Goal: Register for event/course

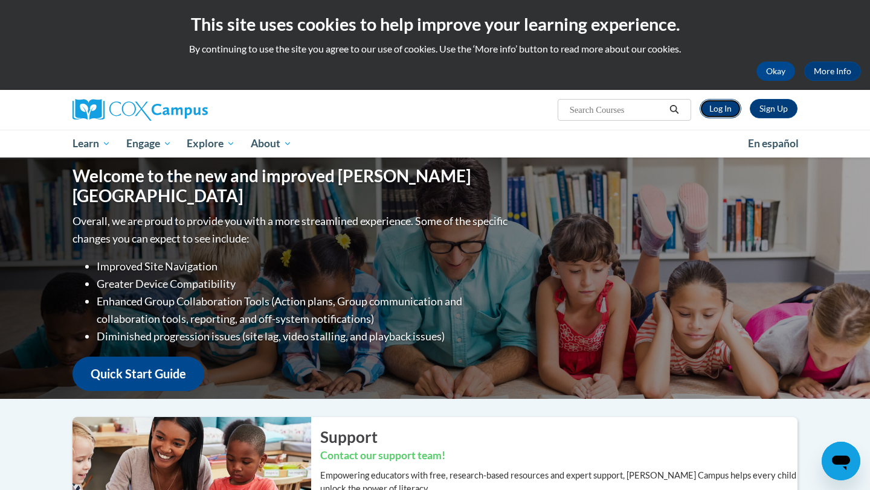
click at [730, 111] on link "Log In" at bounding box center [720, 108] width 42 height 19
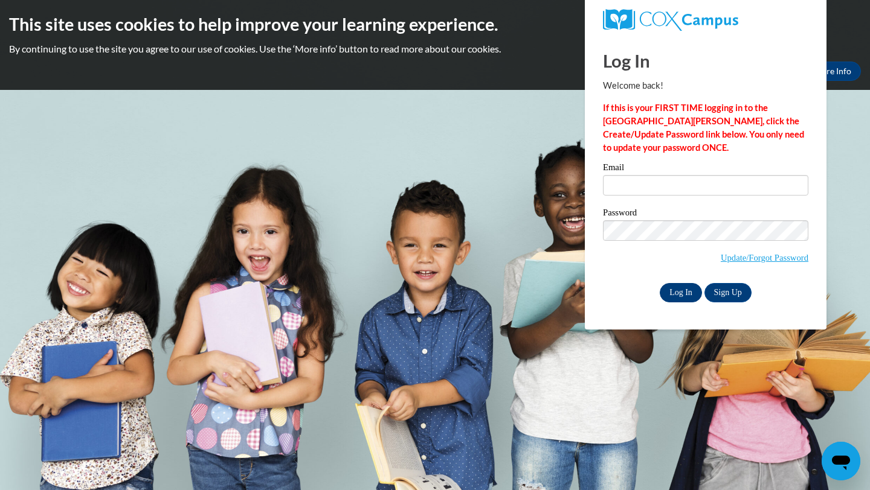
type input "sheadrick5@daltonstate.edu"
click at [678, 288] on input "Log In" at bounding box center [680, 292] width 42 height 19
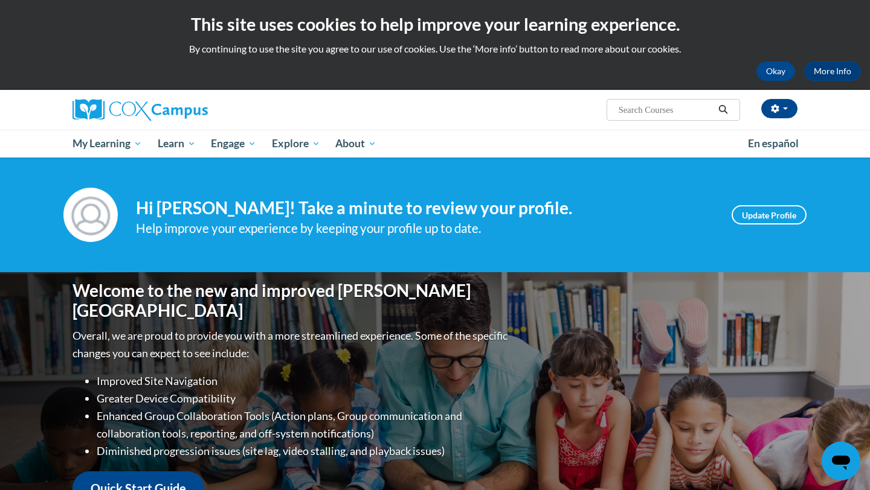
click at [413, 199] on h4 "Hi Danielle Headrick! Take a minute to review your profile." at bounding box center [424, 208] width 577 height 21
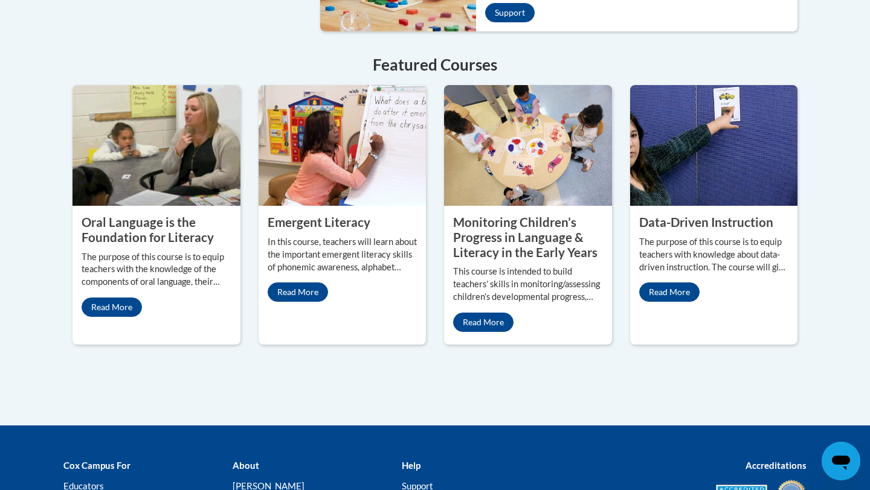
scroll to position [1063, 0]
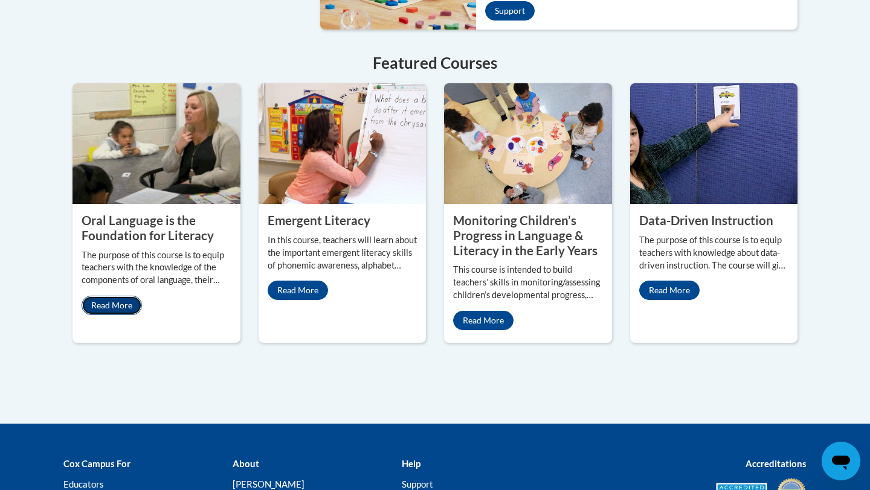
click at [124, 296] on link "Read More" at bounding box center [112, 305] width 60 height 19
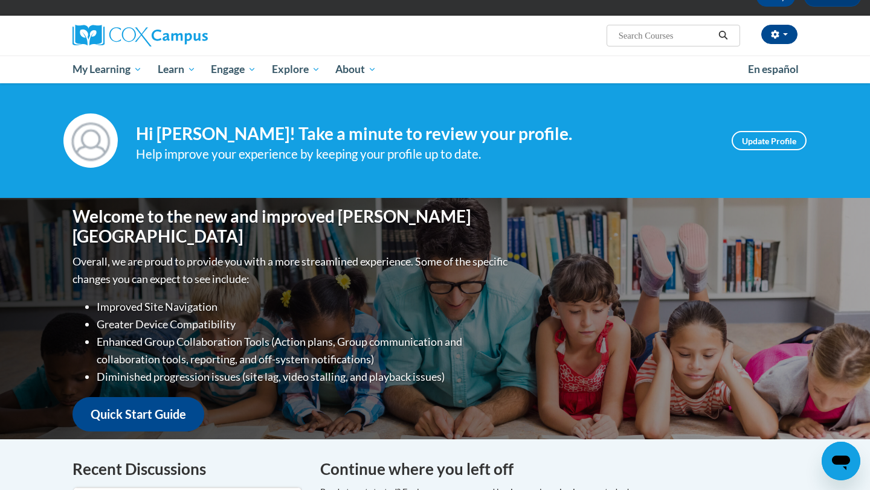
scroll to position [72, 0]
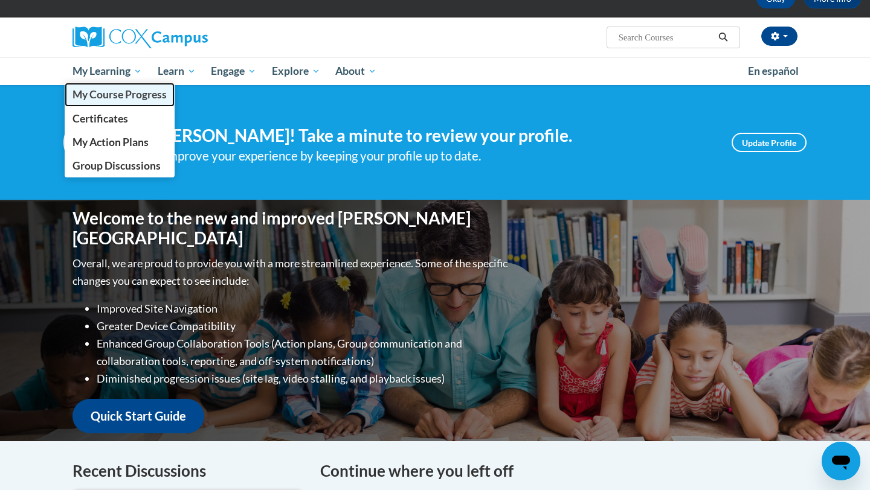
click at [123, 89] on span "My Course Progress" at bounding box center [119, 94] width 94 height 13
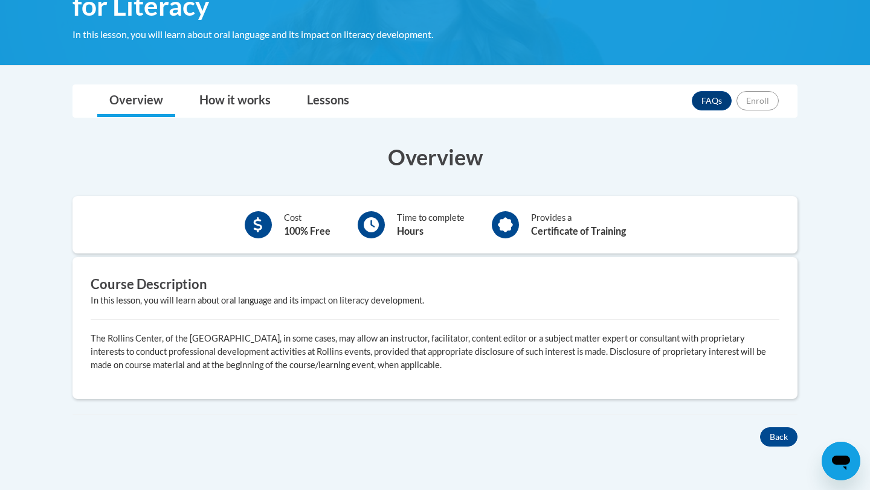
scroll to position [266, 0]
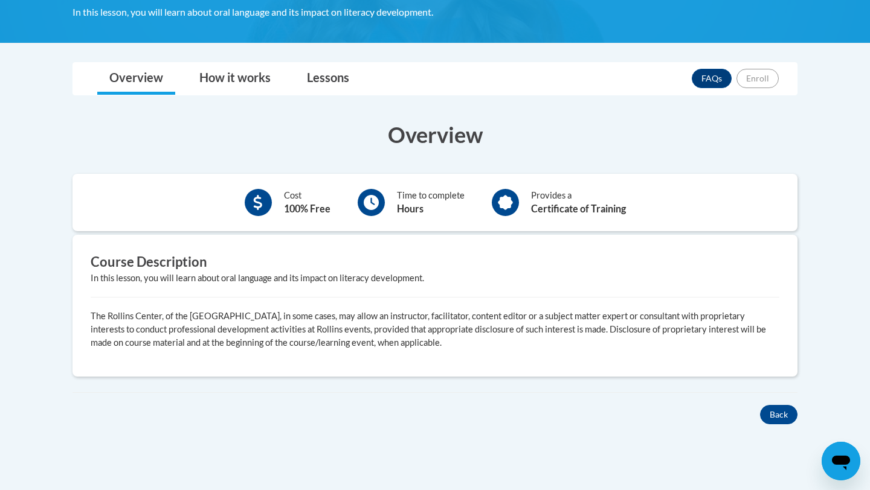
click at [402, 209] on b "Hours" at bounding box center [410, 208] width 27 height 11
click at [580, 206] on b "Certificate of Training" at bounding box center [578, 208] width 95 height 11
click at [327, 210] on b "100% Free" at bounding box center [307, 208] width 46 height 11
click at [376, 202] on div at bounding box center [370, 202] width 27 height 27
click at [306, 70] on link "Lessons" at bounding box center [328, 79] width 66 height 32
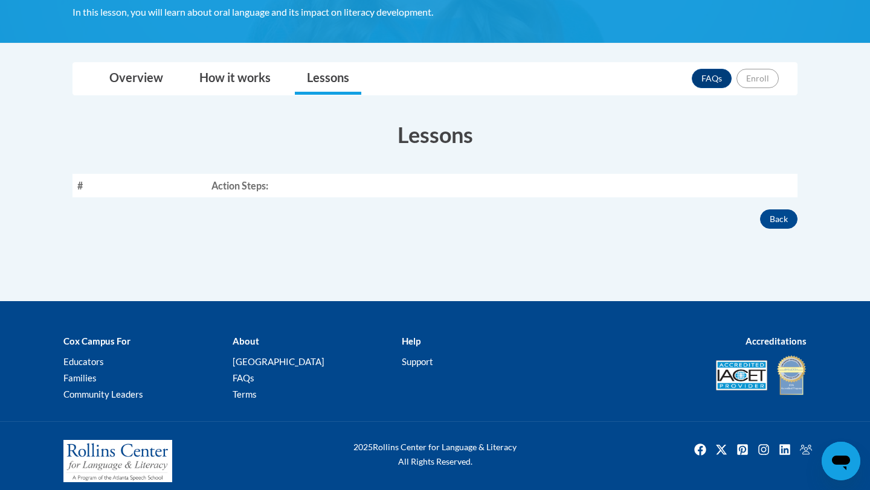
click at [536, 188] on th "Action Steps:" at bounding box center [502, 186] width 591 height 24
click at [216, 79] on link "How it works" at bounding box center [234, 79] width 95 height 32
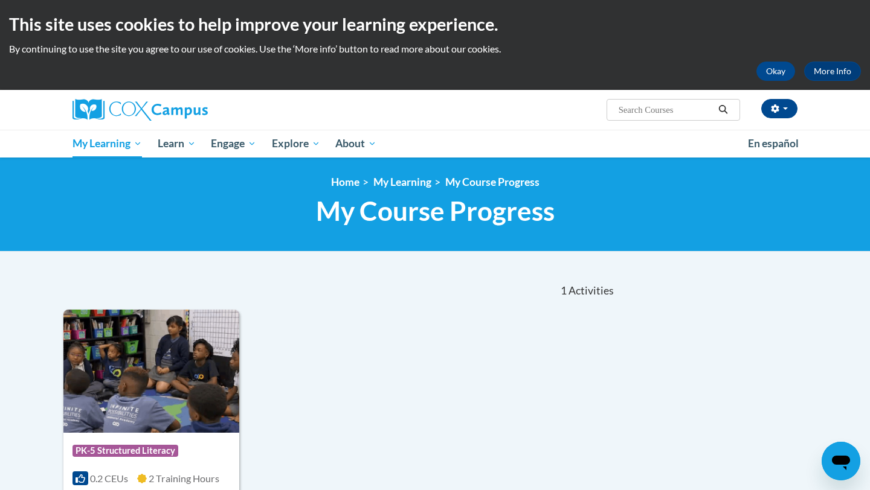
click at [632, 111] on input "Search..." at bounding box center [665, 110] width 97 height 14
type input "oral language is the foundation for literacy"
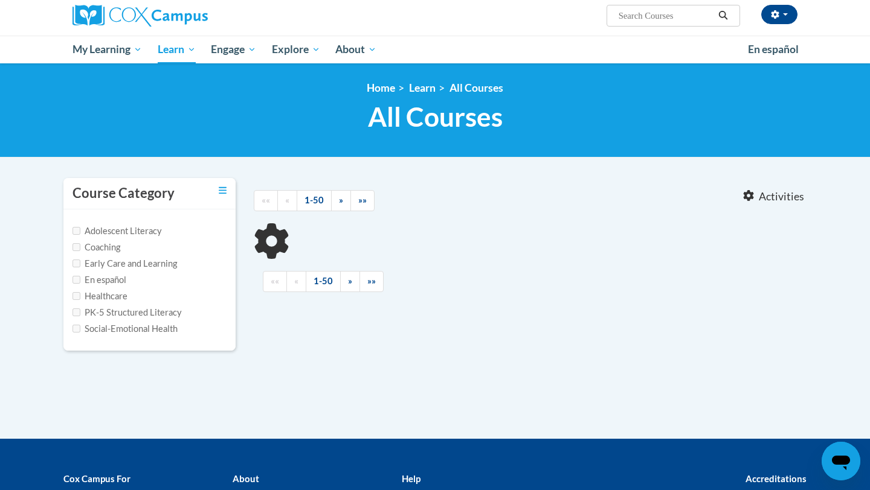
type input "oral language is the foundation for literacy"
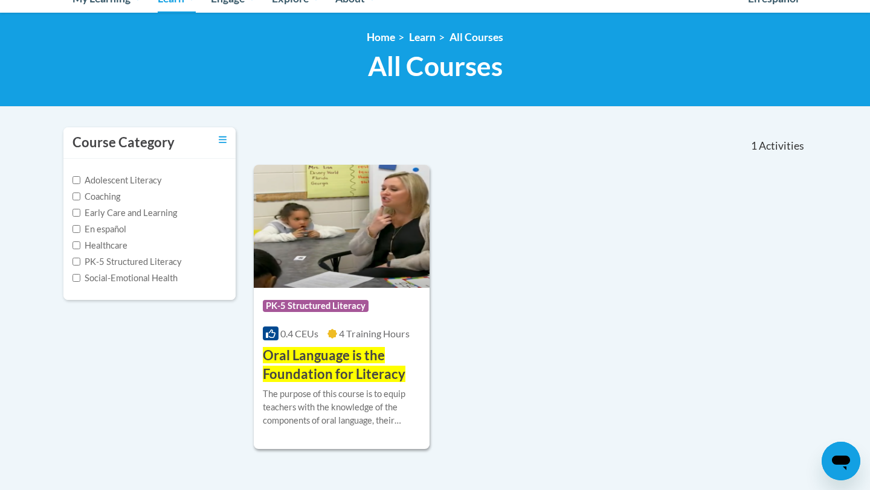
scroll to position [169, 0]
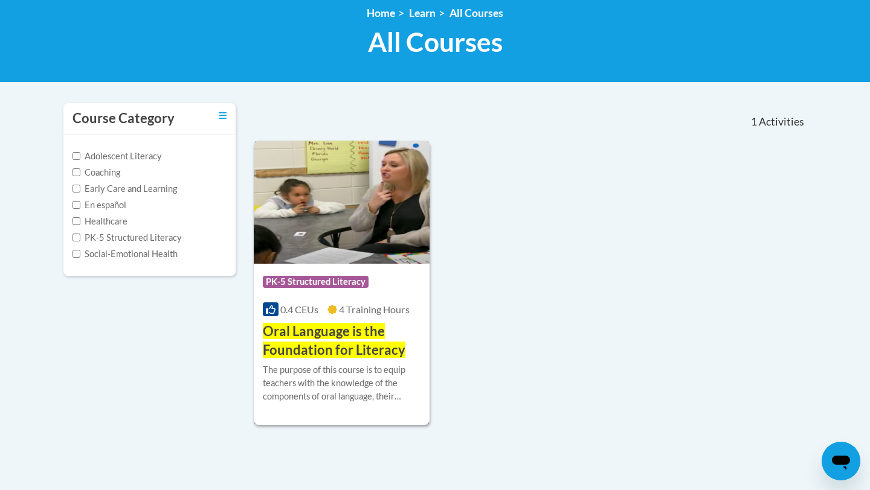
click at [338, 353] on span "Oral Language is the Foundation for Literacy" at bounding box center [334, 340] width 143 height 35
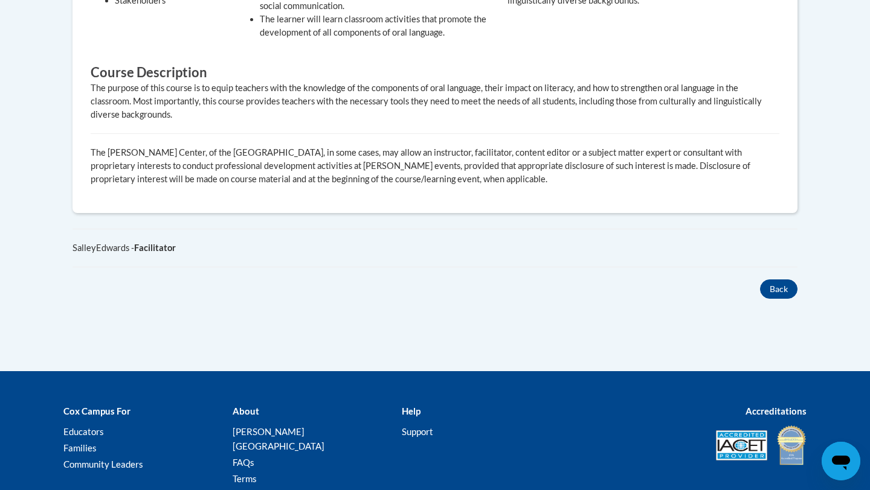
scroll to position [676, 0]
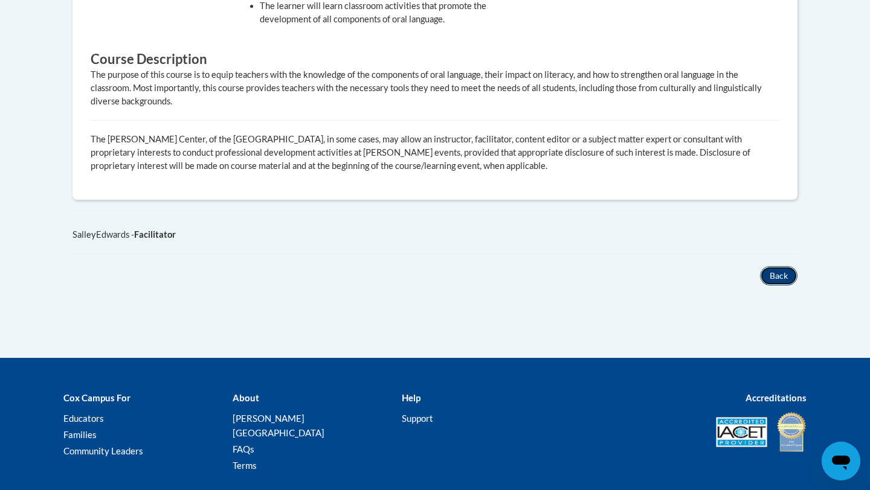
click at [772, 266] on button "Back" at bounding box center [778, 275] width 37 height 19
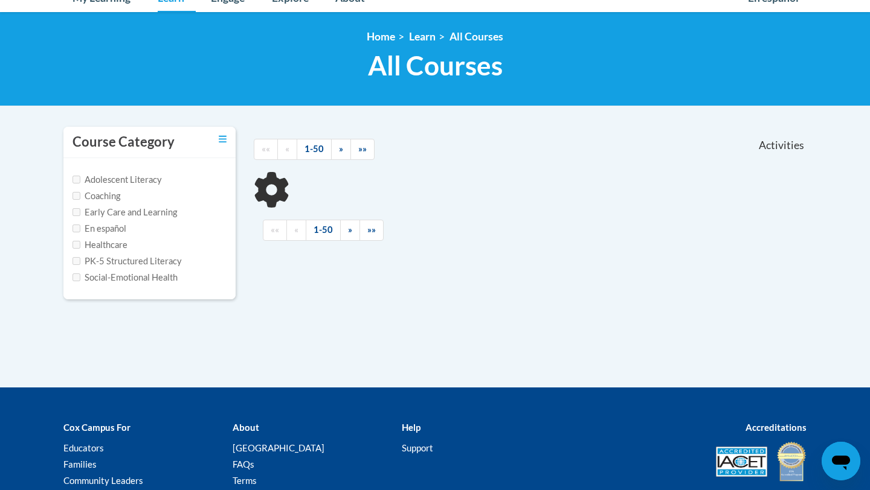
scroll to position [145, 0]
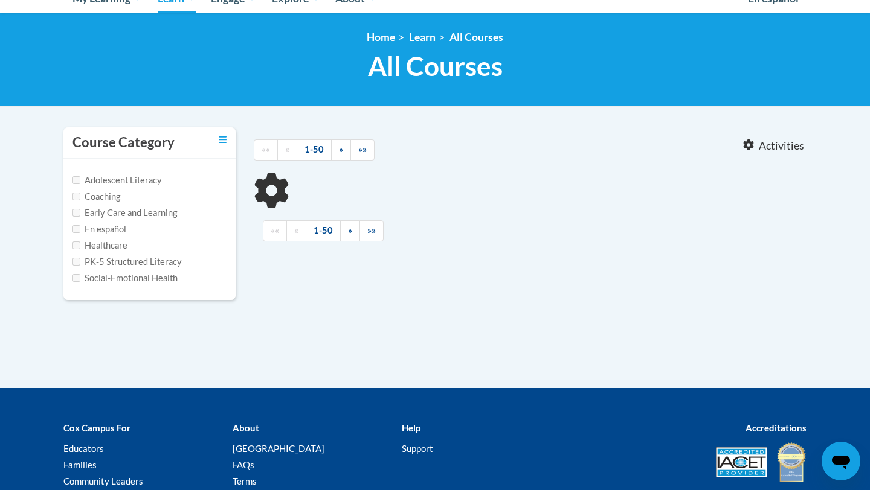
type input "oral language is the foundation for literacy"
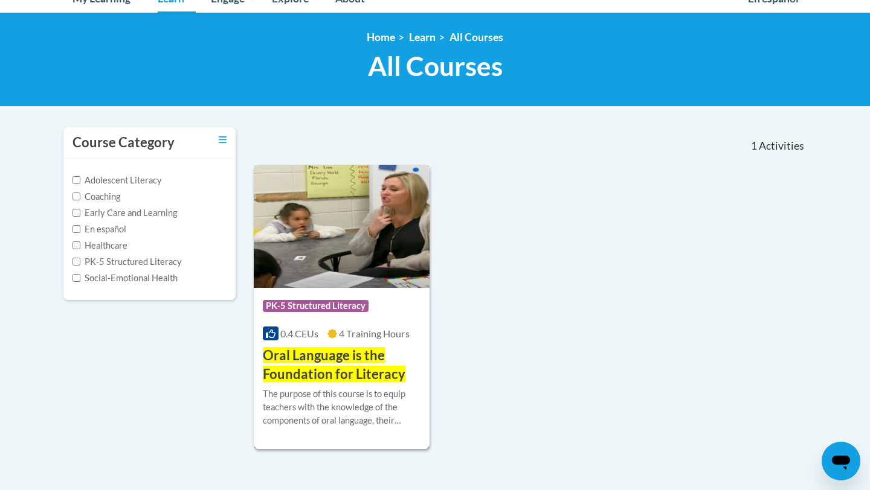
click at [344, 296] on div "Course Category: PK-5 Structured Literacy" at bounding box center [342, 307] width 158 height 27
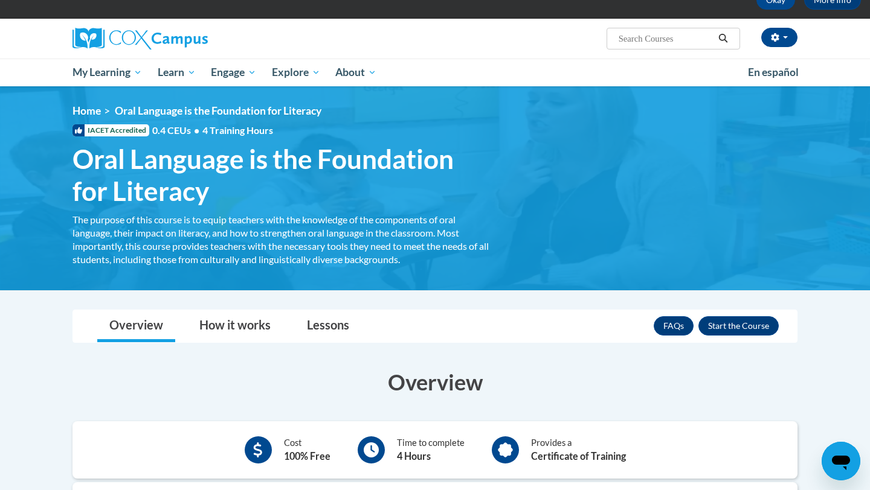
scroll to position [72, 0]
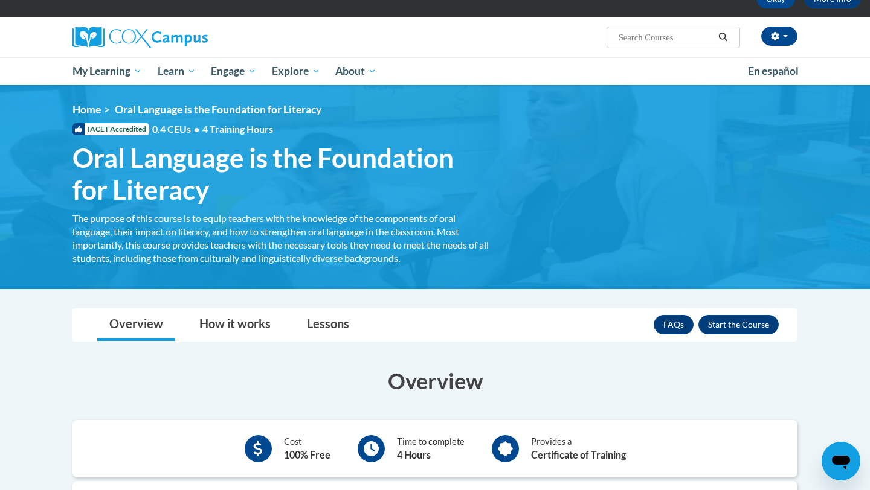
click at [136, 139] on div "<en>Home</en><fr>Accueil</fr><de>Zuhause</de><it>Casa</it><es>Casa</es><pt>Casa…" at bounding box center [434, 187] width 761 height 168
click at [123, 133] on span "IACET Accredited" at bounding box center [110, 129] width 77 height 12
click at [230, 318] on link "How it works" at bounding box center [234, 325] width 95 height 32
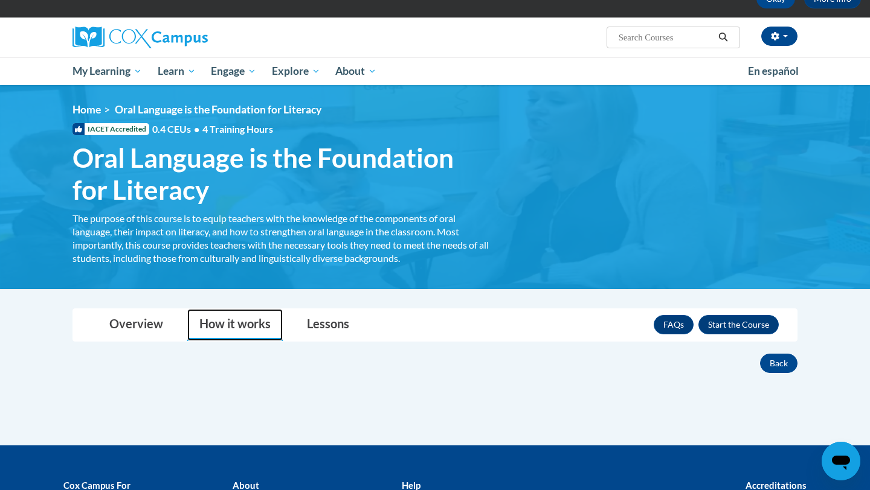
click at [257, 315] on link "How it works" at bounding box center [234, 325] width 95 height 32
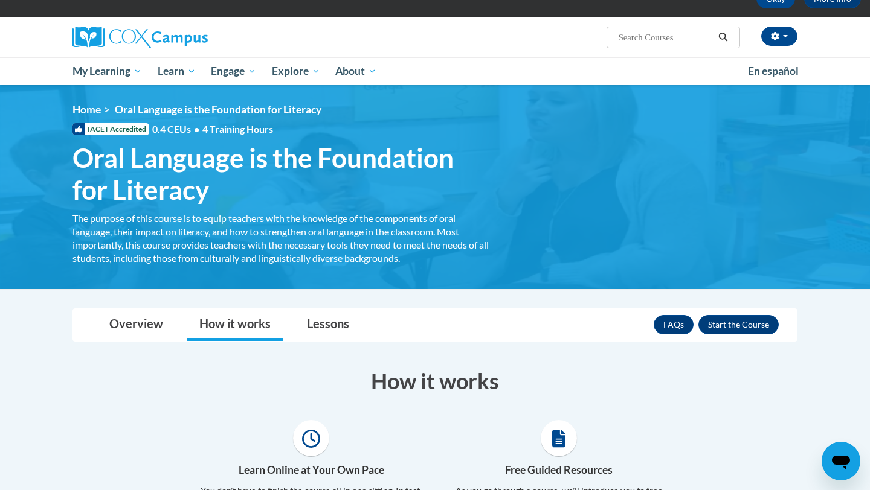
drag, startPoint x: 419, startPoint y: 217, endPoint x: 420, endPoint y: 210, distance: 7.3
click at [420, 217] on div "The purpose of this course is to equip teachers with the knowledge of the compo…" at bounding box center [280, 238] width 417 height 53
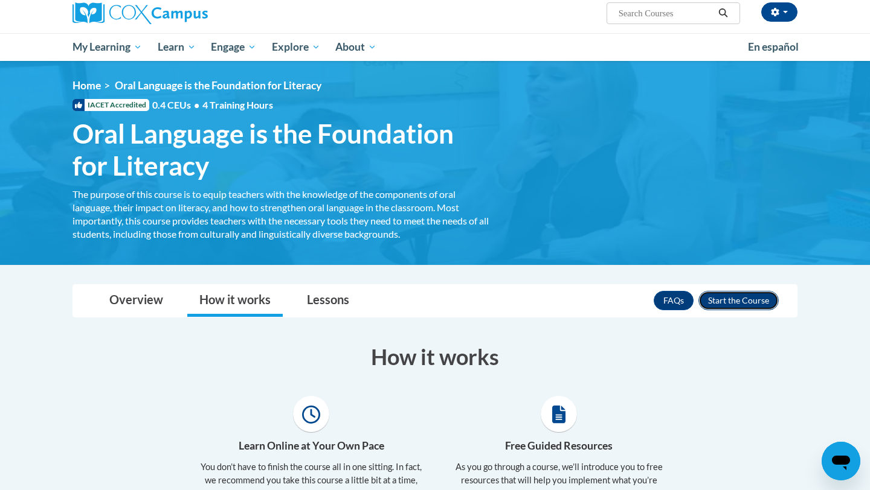
click at [721, 298] on button "Enroll" at bounding box center [738, 300] width 80 height 19
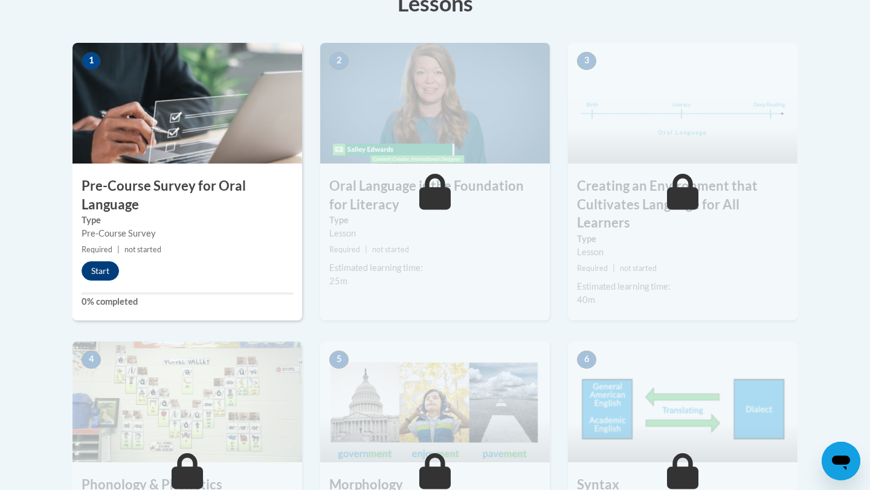
scroll to position [362, 0]
click at [101, 276] on button "Start" at bounding box center [100, 271] width 37 height 19
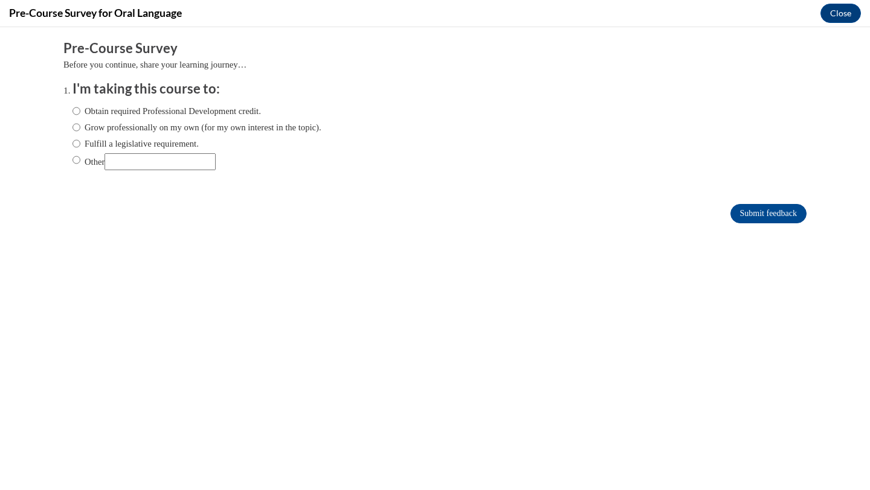
scroll to position [0, 0]
click at [91, 165] on label "Other" at bounding box center [143, 161] width 143 height 17
click at [80, 165] on input "Other" at bounding box center [76, 159] width 8 height 13
radio input "true"
click at [123, 164] on input "Other" at bounding box center [159, 161] width 111 height 17
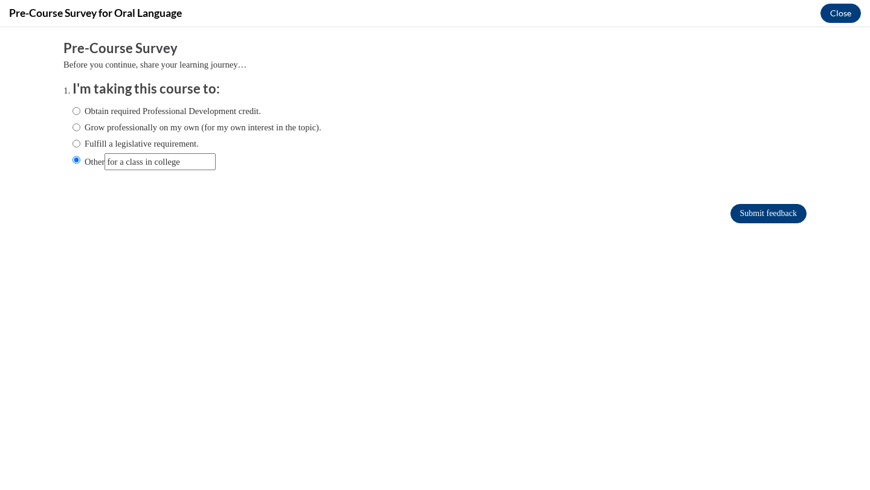
type input "for a class in college"
click at [753, 208] on input "Submit feedback" at bounding box center [768, 213] width 76 height 19
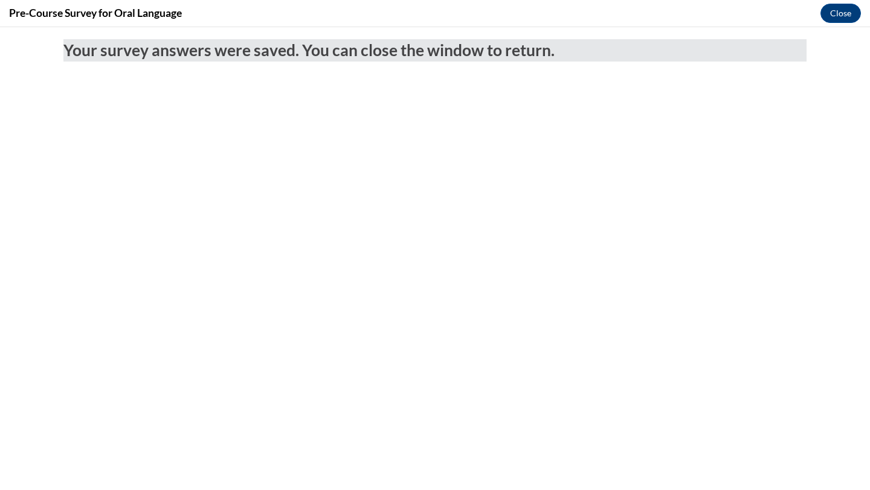
click at [553, 196] on body "Your survey answers were saved. You can close the window to return." at bounding box center [435, 258] width 870 height 463
click at [832, 16] on button "Close" at bounding box center [840, 13] width 40 height 19
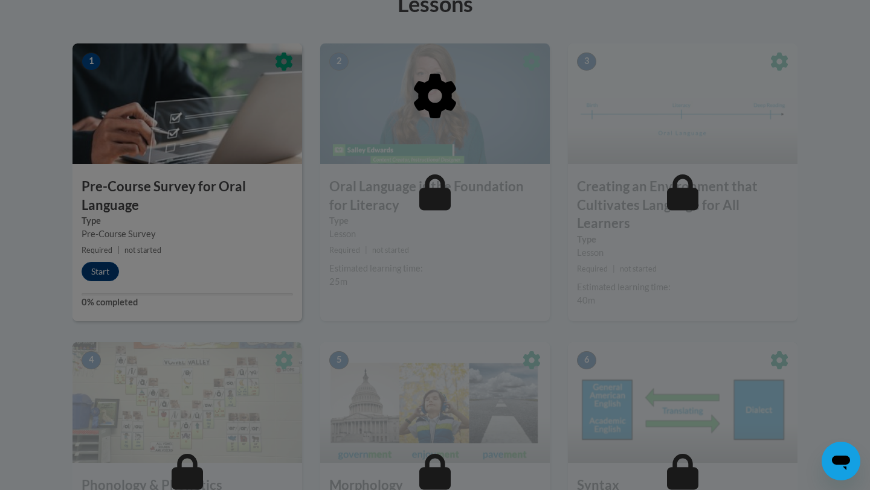
click at [135, 261] on div at bounding box center [434, 157] width 725 height 229
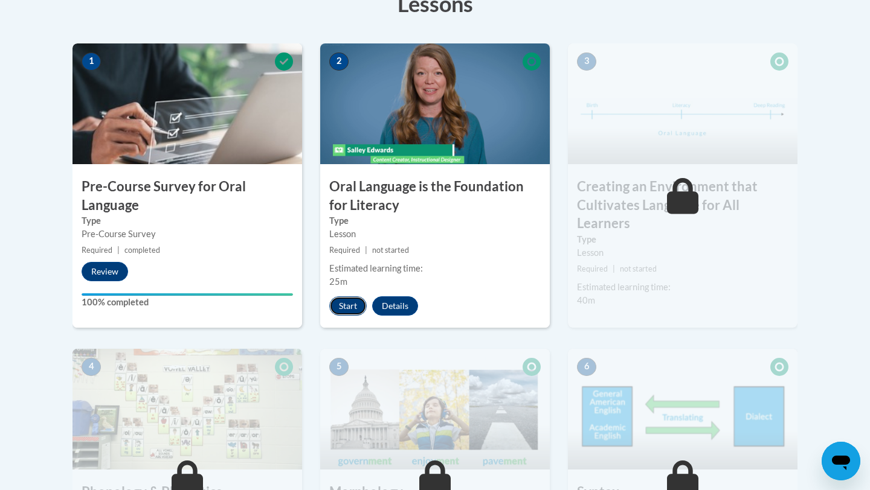
click at [351, 309] on button "Start" at bounding box center [347, 305] width 37 height 19
